Goal: Check status

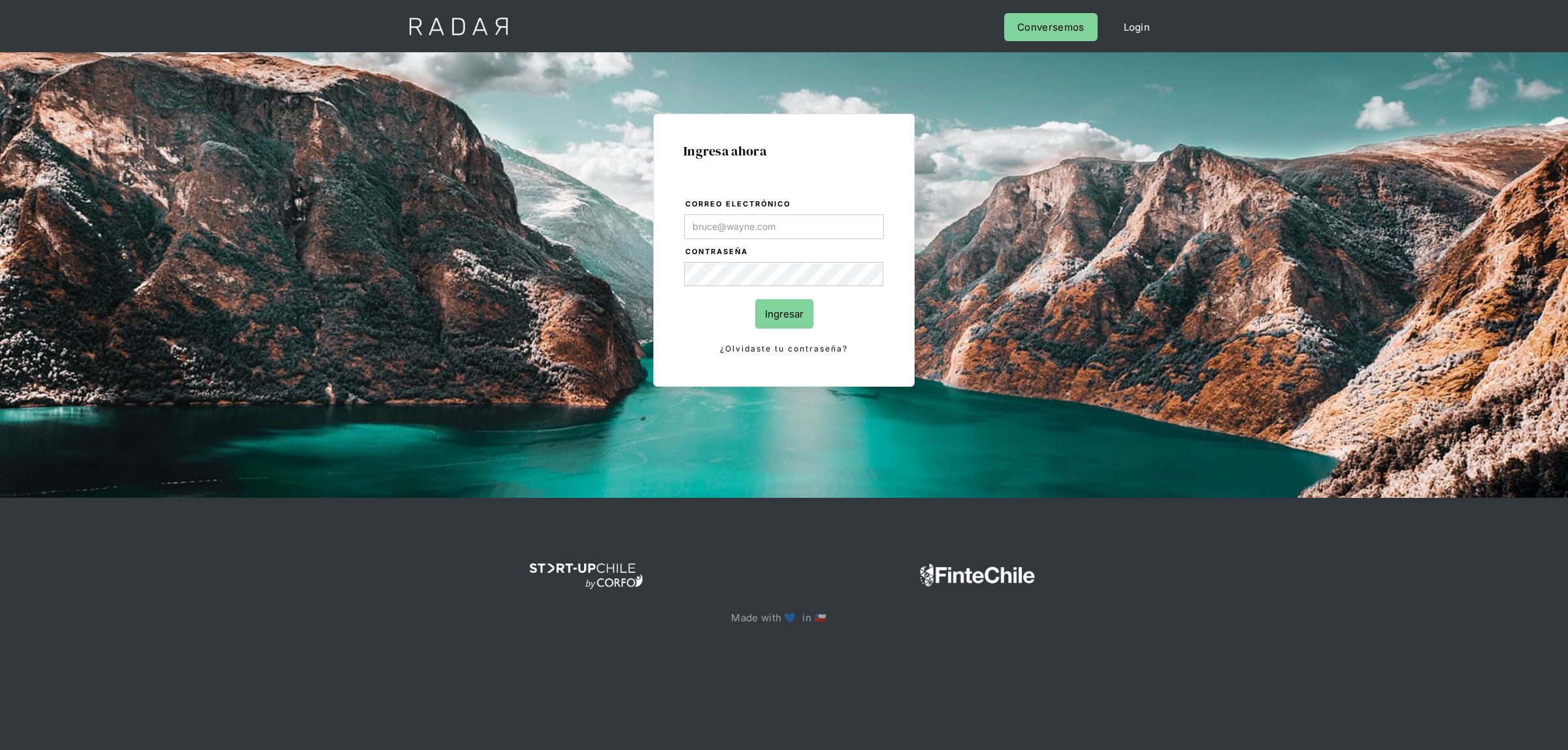
click at [765, 230] on input "Correo electrónico" at bounding box center [784, 226] width 200 height 25
type input "[EMAIL_ADDRESS][DOMAIN_NAME]"
click at [772, 322] on input "Ingresar" at bounding box center [784, 314] width 58 height 29
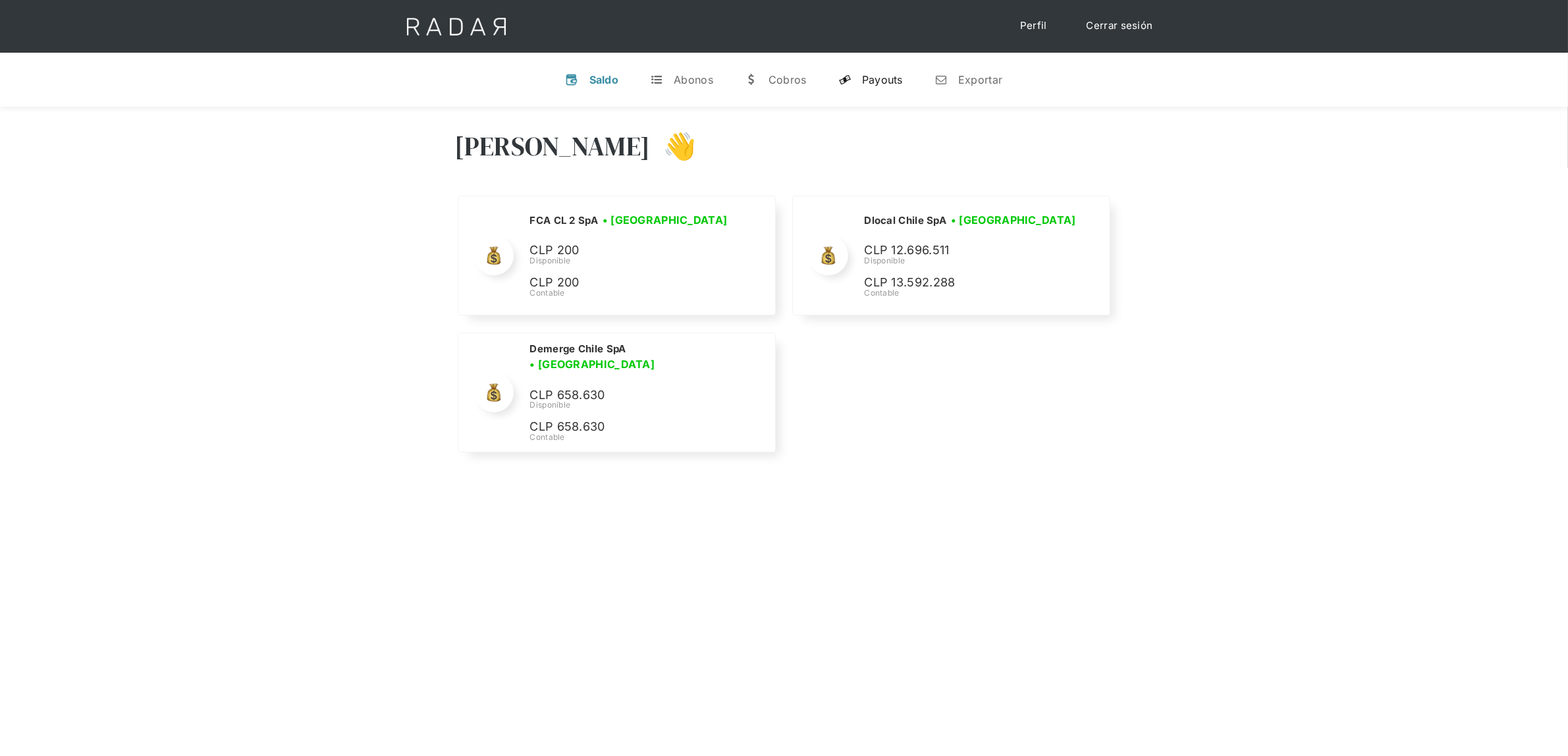
click at [884, 75] on div "Payouts" at bounding box center [882, 79] width 41 height 13
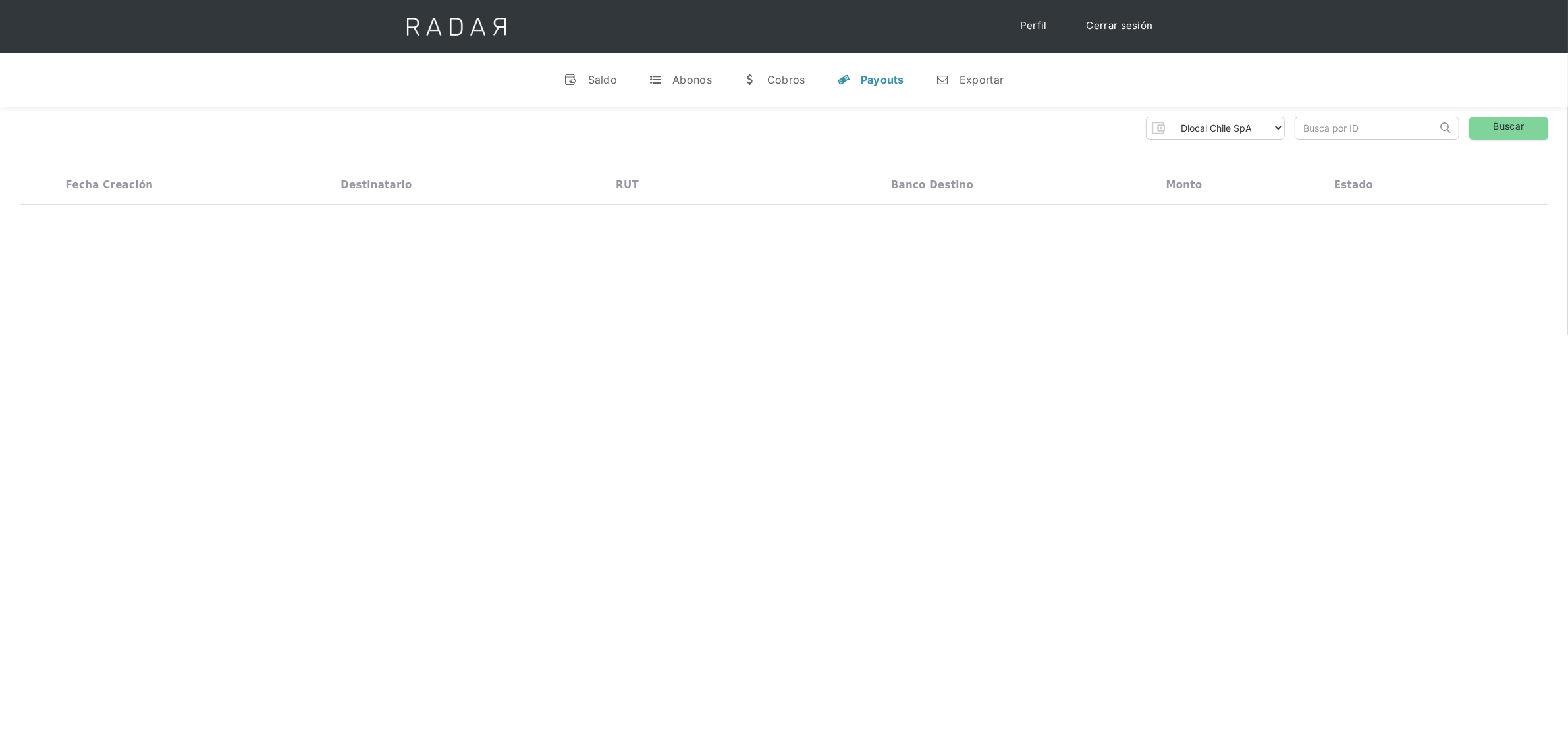
click at [1325, 136] on input "search" at bounding box center [1367, 128] width 142 height 22
paste input "526004982"
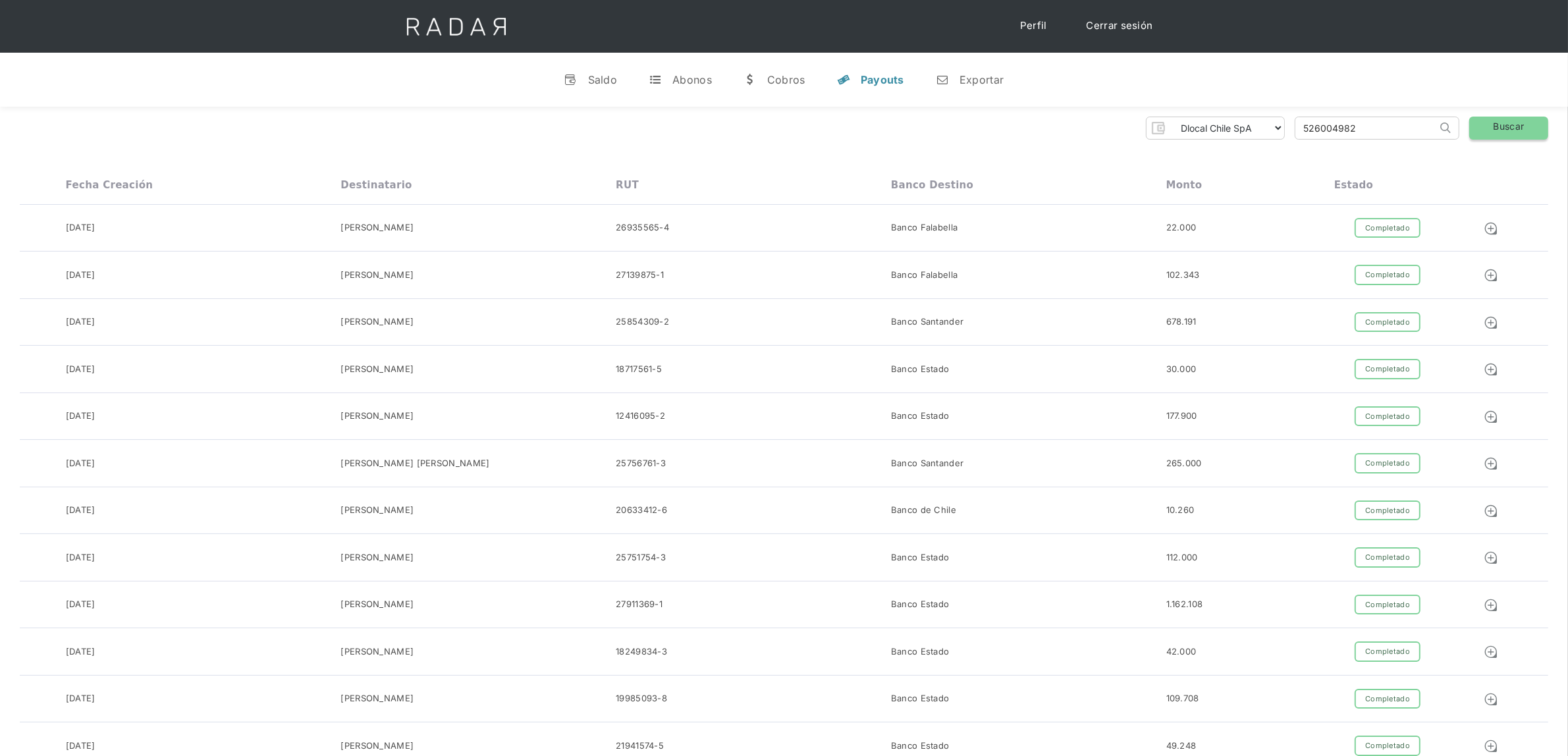
type input "526004982"
click at [1505, 132] on link "Buscar" at bounding box center [1508, 128] width 79 height 23
